Goal: Task Accomplishment & Management: Use online tool/utility

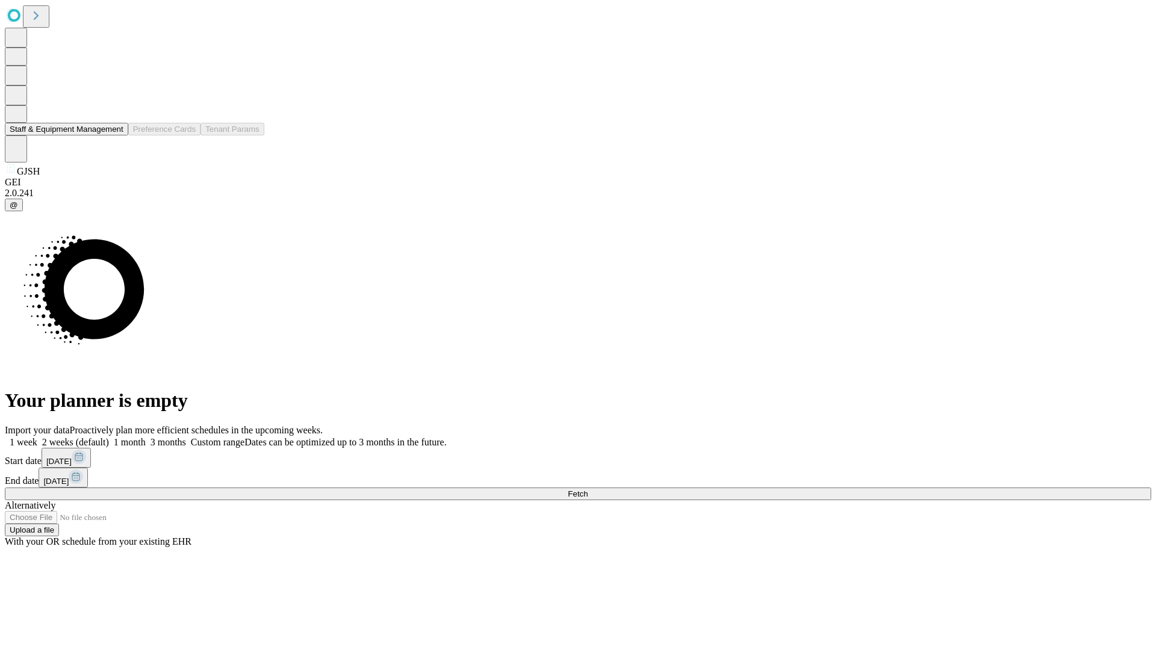
click at [115, 135] on button "Staff & Equipment Management" at bounding box center [66, 129] width 123 height 13
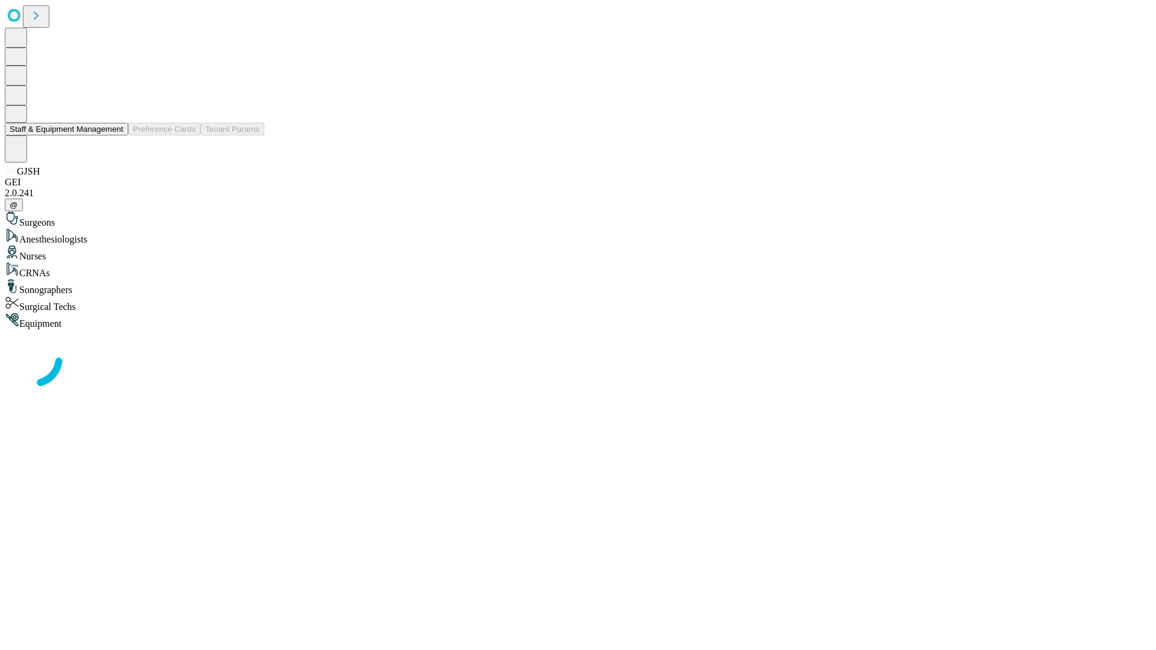
click at [115, 135] on button "Staff & Equipment Management" at bounding box center [66, 129] width 123 height 13
